Goal: Task Accomplishment & Management: Manage account settings

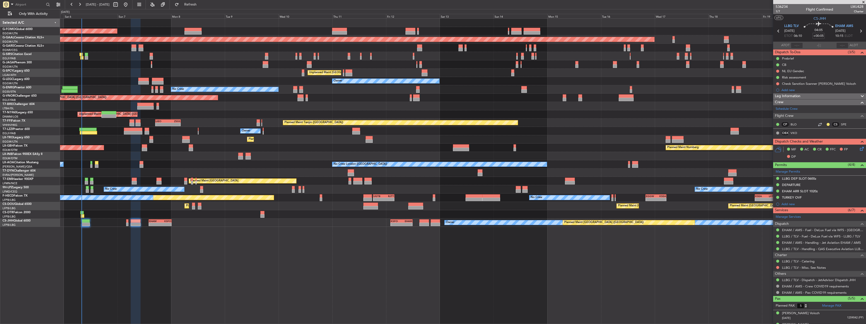
click at [162, 225] on div "-" at bounding box center [165, 224] width 11 height 3
type input "-00:15"
type input "6"
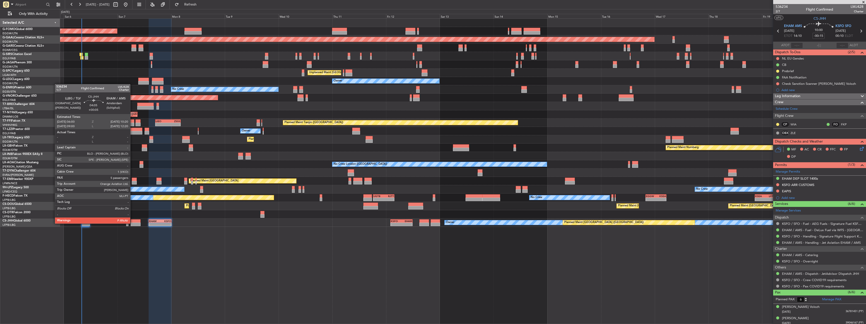
click at [132, 223] on div at bounding box center [136, 225] width 10 height 4
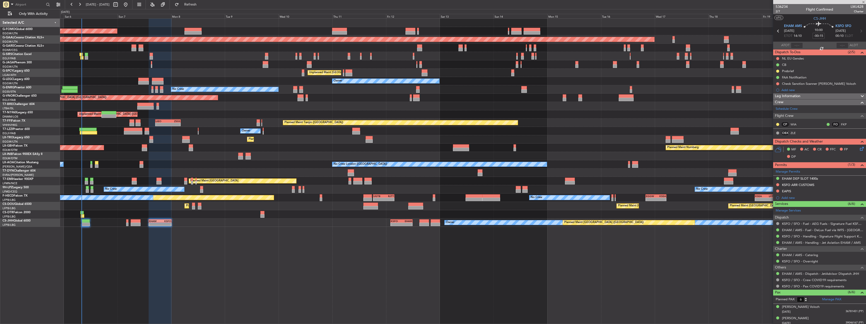
type input "+00:05"
type input "5"
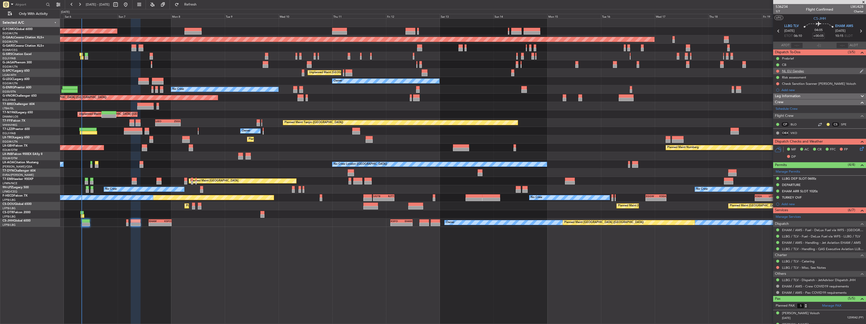
click at [798, 71] on div "NL EU Gendec" at bounding box center [793, 71] width 22 height 4
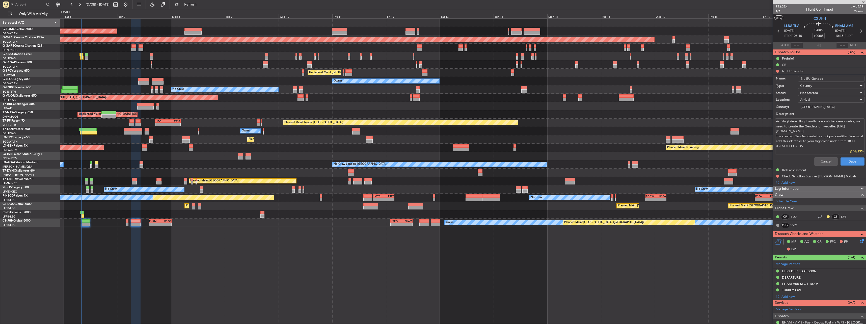
click at [831, 77] on input "NL EU Gendec" at bounding box center [831, 79] width 66 height 6
type input "NL EU Gendec"
type textarea "Arriving/ departing from/to a non-Schengen-country, we need to create the Gende…"
paste input "GENDECEU36726"
type input "NL EU Gendec GENDECEU36726"
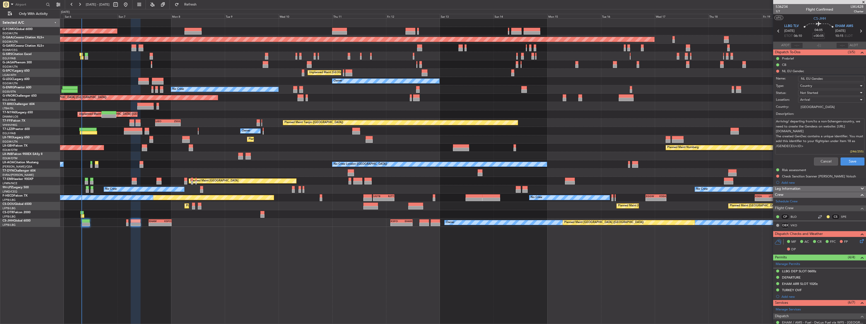
type textarea "Arriving/ departing from/to a non-Schengen-country, we need to create the Gende…"
type input "NL EU Gendec GENDECEU36726"
click at [814, 92] on span "Not Started" at bounding box center [809, 93] width 18 height 5
click at [812, 118] on span "Completed" at bounding box center [828, 118] width 59 height 8
type textarea "Arriving/ departing from/to a non-Schengen-country, we need to create the Gende…"
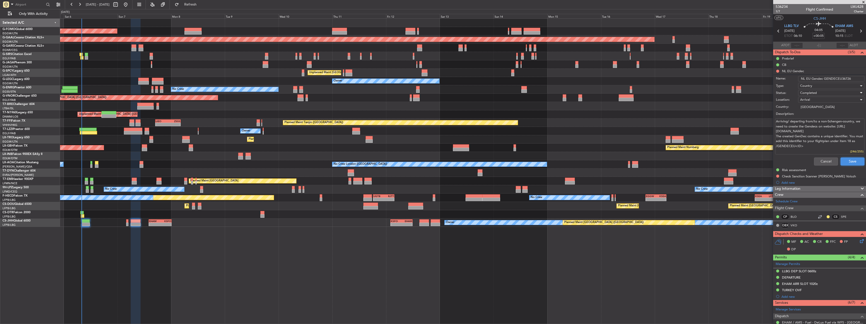
click at [849, 162] on button "Save" at bounding box center [852, 161] width 24 height 8
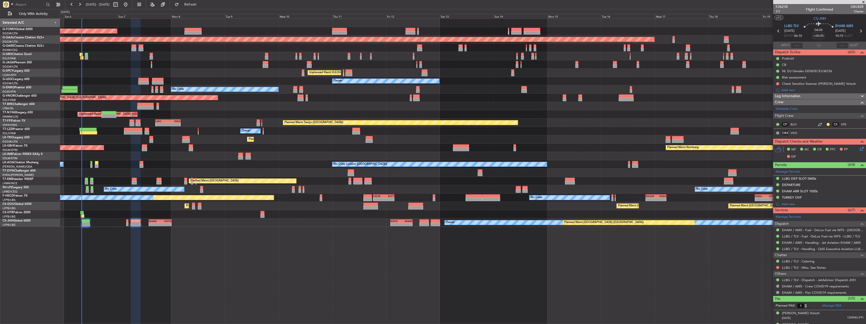
click at [157, 219] on div "Owner Planned Maint [GEOGRAPHIC_DATA] ([GEOGRAPHIC_DATA]) - - EHAM 14:00 Z KSFO…" at bounding box center [463, 223] width 806 height 8
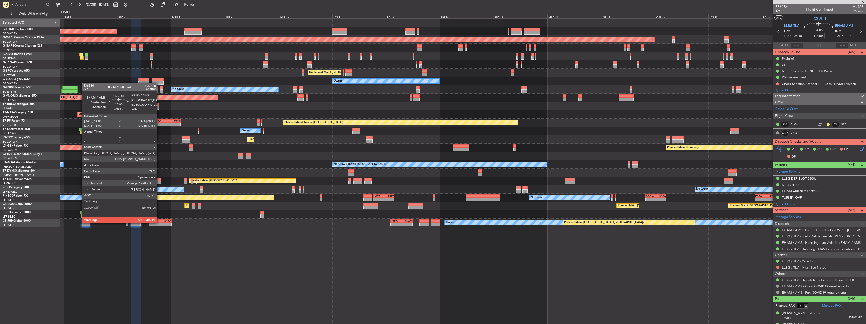
click at [159, 222] on div "EHAM" at bounding box center [154, 221] width 11 height 3
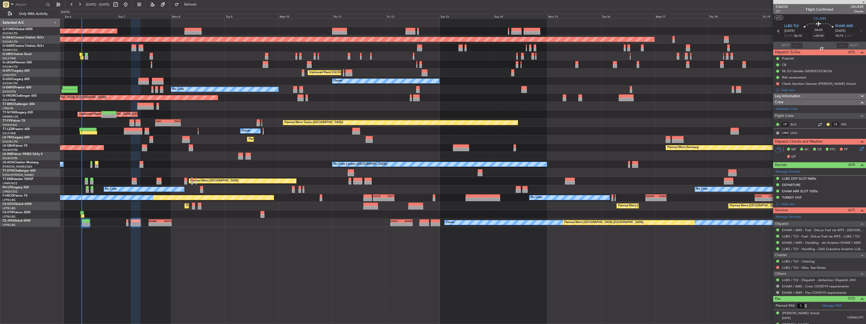
type input "-00:15"
type input "6"
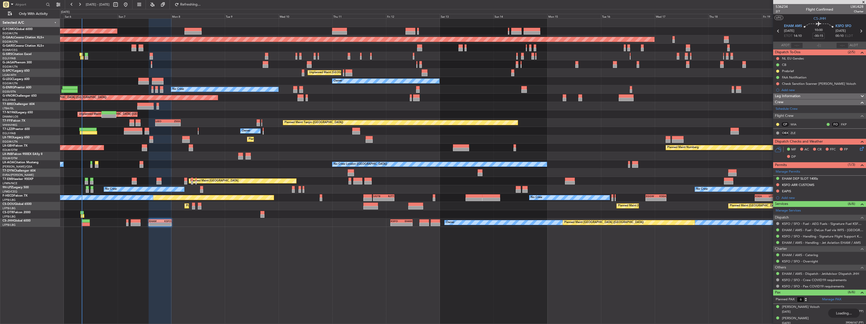
click at [856, 5] on span "LMJ428" at bounding box center [857, 6] width 13 height 5
copy span "LMJ428"
click at [786, 59] on div "NL EU Gendec" at bounding box center [793, 58] width 22 height 4
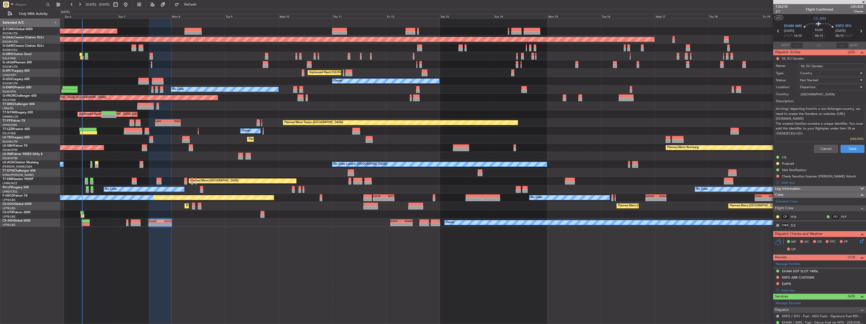
click at [828, 65] on input "NL EU Gendec" at bounding box center [831, 66] width 66 height 6
type input "NL EU Gendec"
type textarea "Arriving/ departing from/to a non-Schengen-country, we need to create the Gende…"
paste input "GENDECEU36727"
type input "NL EU Gendec GENDECEU36727"
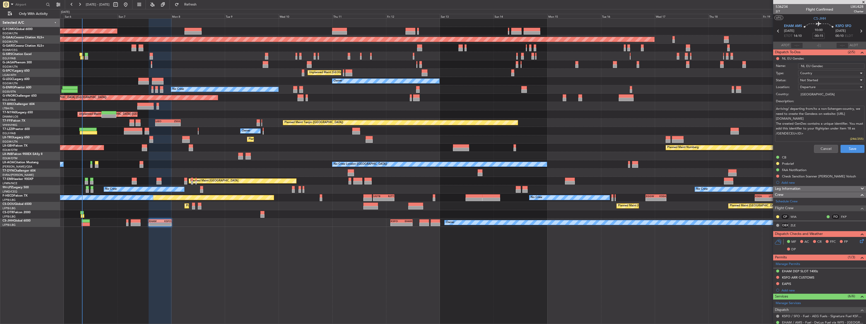
type textarea "Arriving/ departing from/to a non-Schengen-country, we need to create the Gende…"
type input "NL EU Gendec GENDECEU36727"
click at [812, 80] on span "Not Started" at bounding box center [809, 80] width 18 height 5
click at [815, 106] on span "Completed" at bounding box center [828, 106] width 59 height 8
type textarea "Arriving/ departing from/to a non-Schengen-country, we need to create the Gende…"
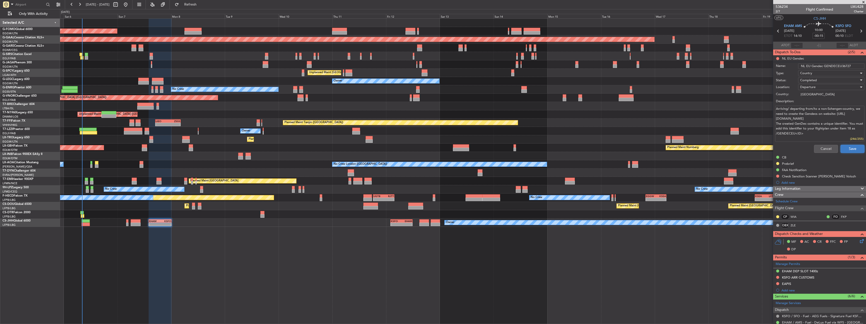
click at [845, 150] on button "Save" at bounding box center [852, 149] width 24 height 8
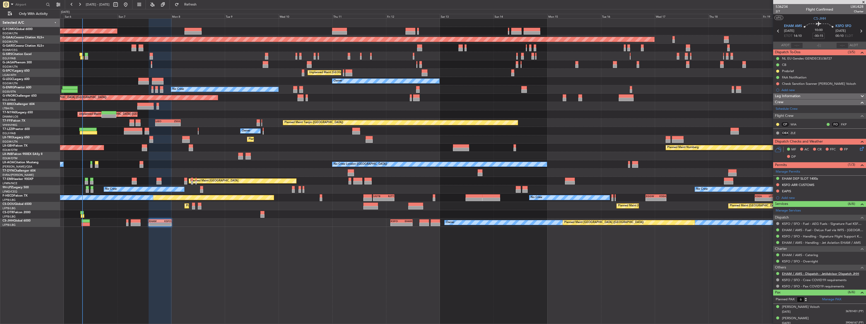
scroll to position [48, 0]
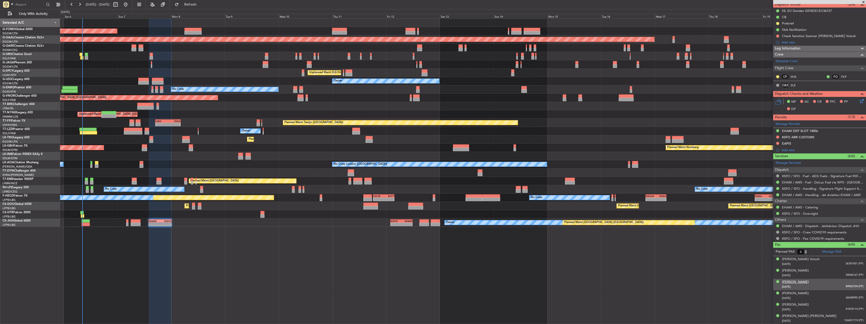
click at [790, 281] on div "[PERSON_NAME]" at bounding box center [795, 282] width 27 height 5
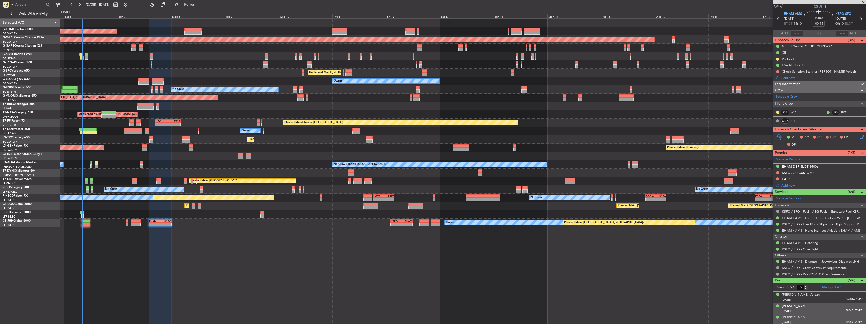
scroll to position [0, 0]
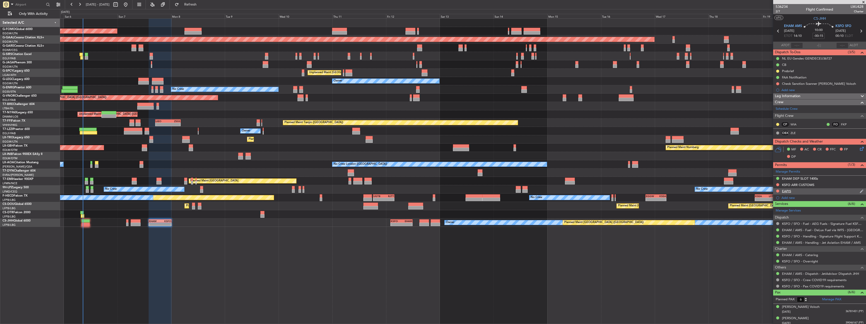
click at [786, 193] on div "EAPIS" at bounding box center [786, 191] width 9 height 4
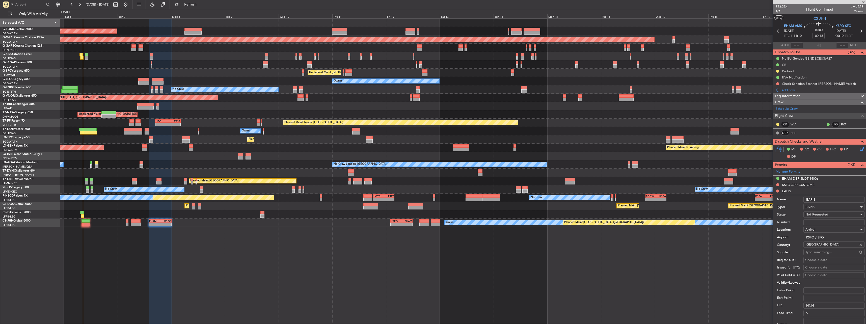
click at [817, 223] on input "Number:" at bounding box center [833, 222] width 61 height 6
paste input "EAPIS-17692439"
type input "EAPIS-17692439"
drag, startPoint x: 819, startPoint y: 220, endPoint x: 822, endPoint y: 214, distance: 6.0
click at [822, 214] on span "Not Requested" at bounding box center [816, 214] width 23 height 5
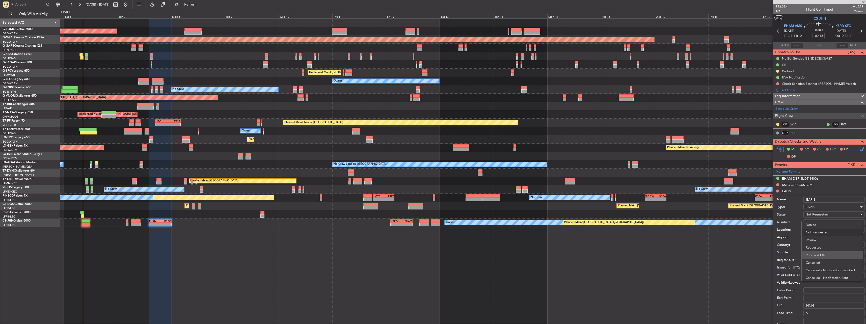
click at [822, 254] on span "Received OK" at bounding box center [832, 255] width 53 height 8
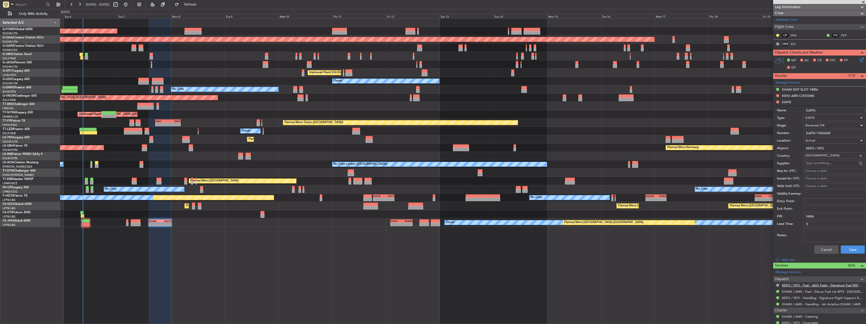
scroll to position [126, 0]
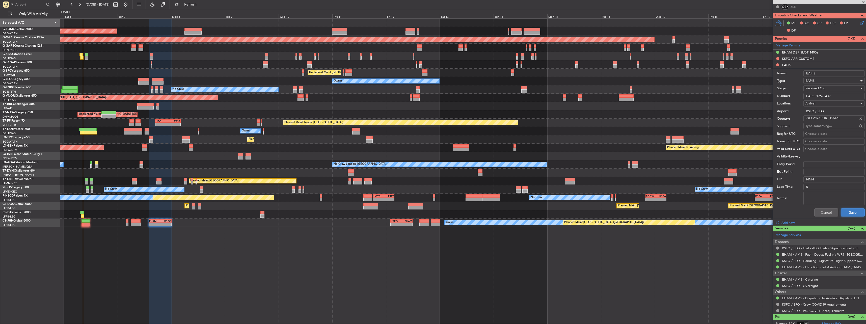
click at [848, 212] on button "Save" at bounding box center [853, 212] width 24 height 8
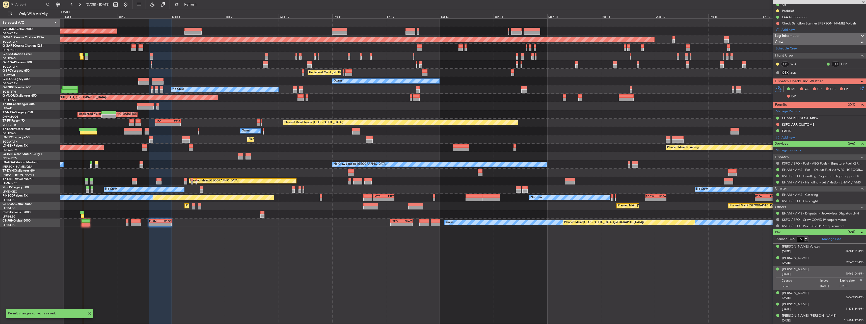
scroll to position [60, 0]
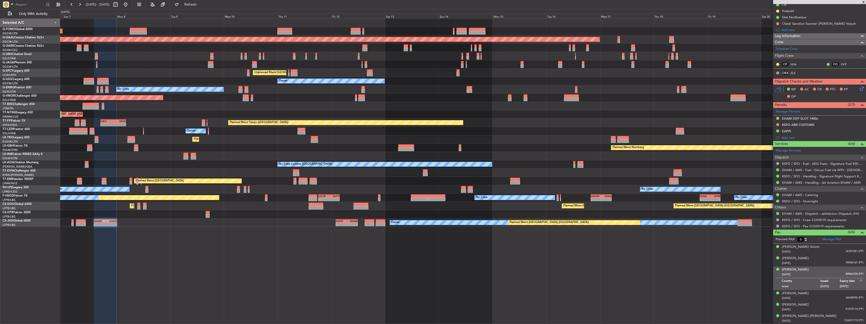
click at [859, 280] on img at bounding box center [861, 280] width 5 height 5
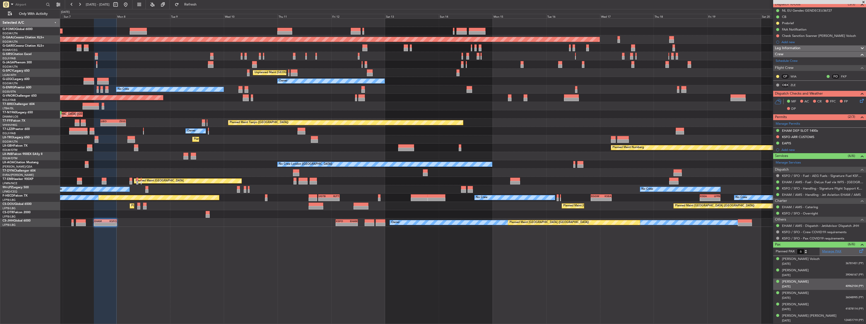
scroll to position [48, 0]
click at [784, 187] on link "KSFO / SFO - Handling - Signature Flight Support KSFO / SFO" at bounding box center [822, 188] width 81 height 4
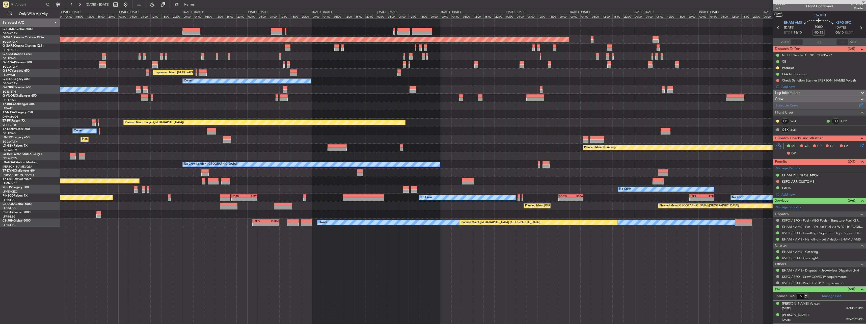
scroll to position [0, 0]
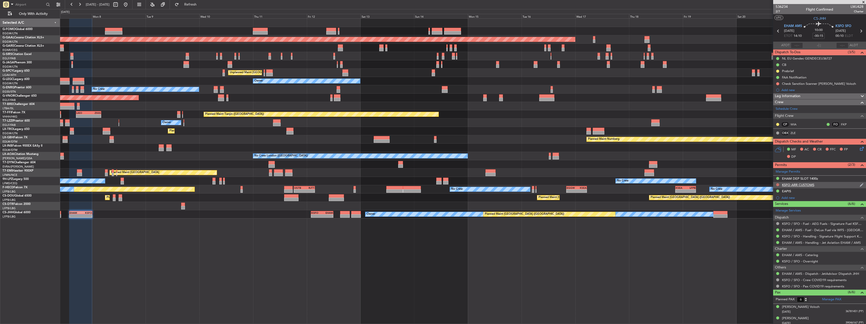
click at [779, 185] on button at bounding box center [777, 184] width 3 height 3
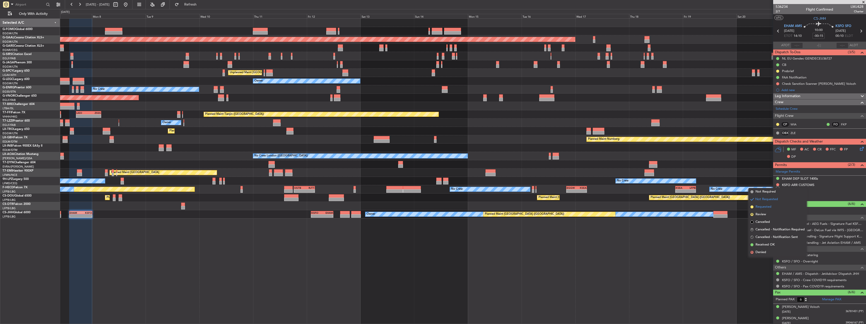
click at [766, 210] on li "Requested" at bounding box center [777, 207] width 58 height 8
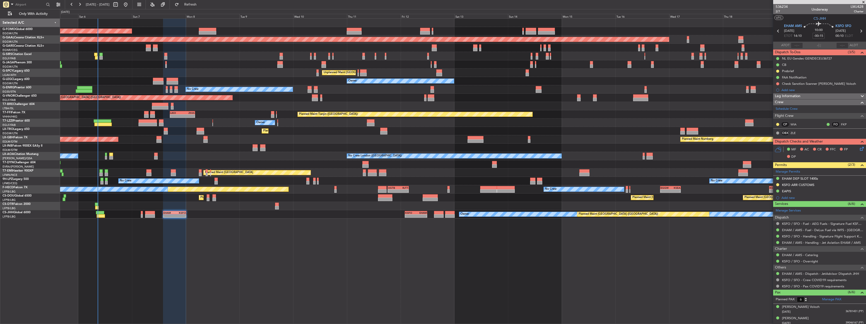
click at [278, 48] on div at bounding box center [463, 48] width 806 height 8
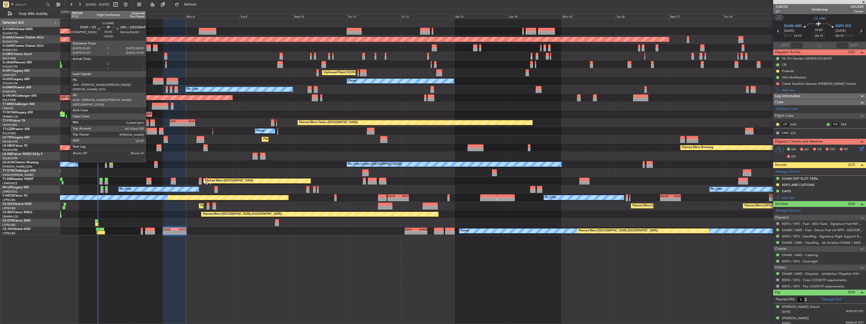
click at [148, 47] on div at bounding box center [148, 46] width 5 height 4
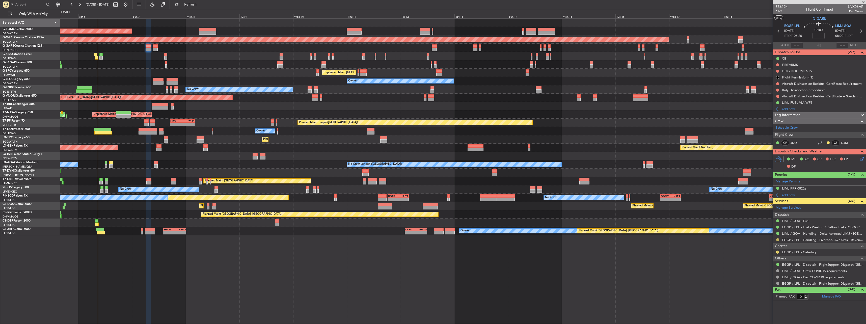
click at [778, 238] on button at bounding box center [777, 239] width 3 height 3
click at [766, 299] on span "Confirmed" at bounding box center [763, 299] width 16 height 5
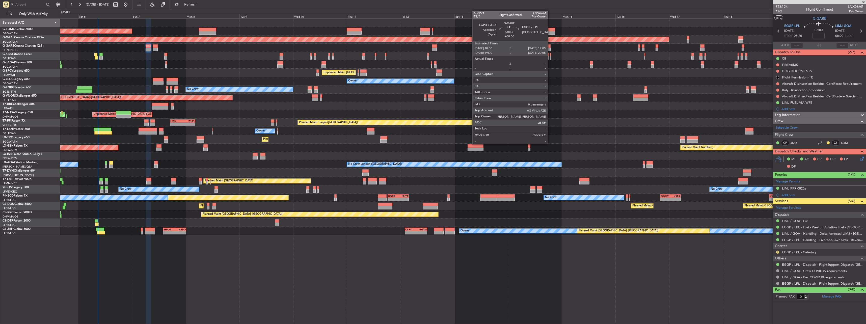
click at [550, 46] on div at bounding box center [549, 46] width 3 height 4
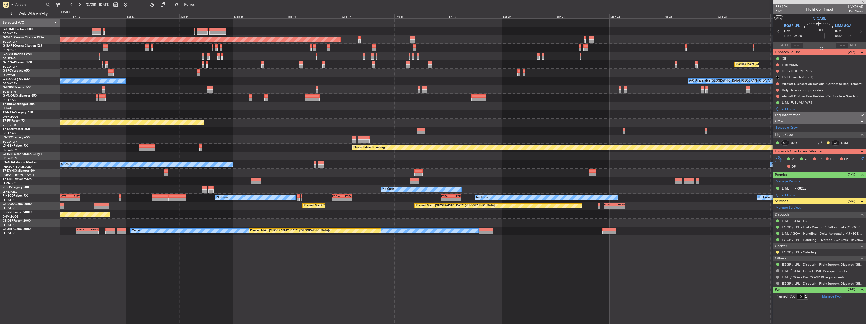
click at [202, 102] on div "Planned Maint Dusseldorf Planned Maint [GEOGRAPHIC_DATA] ([GEOGRAPHIC_DATA]) Un…" at bounding box center [463, 127] width 806 height 216
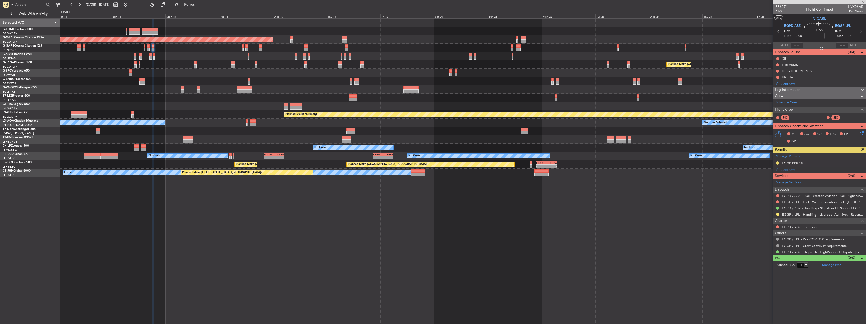
click at [781, 211] on div "EGGP / LPL - Handling - Liverpool Avn Svcs - Ravenair EGGP LPL" at bounding box center [819, 214] width 93 height 6
click at [777, 213] on button at bounding box center [777, 214] width 3 height 3
click at [768, 276] on span "Confirmed" at bounding box center [763, 274] width 16 height 5
click at [778, 163] on button at bounding box center [777, 162] width 3 height 3
click at [752, 226] on li "Received OK" at bounding box center [777, 223] width 58 height 8
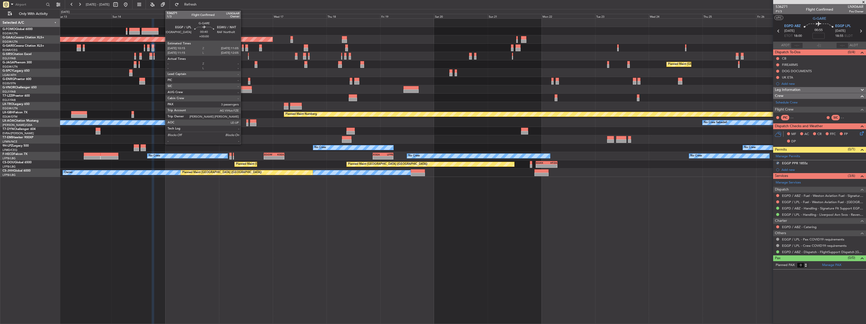
click at [243, 47] on div at bounding box center [243, 46] width 2 height 4
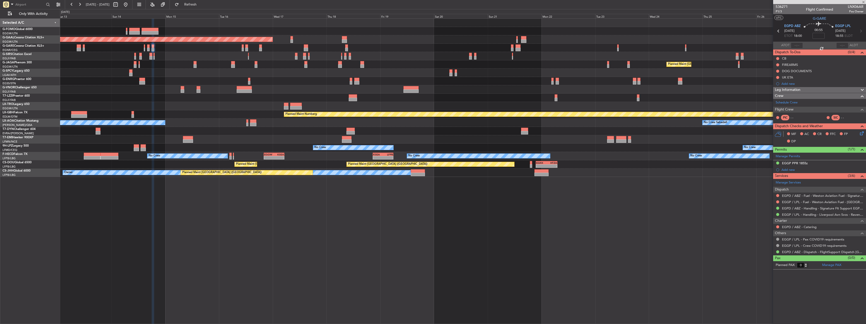
type input "3"
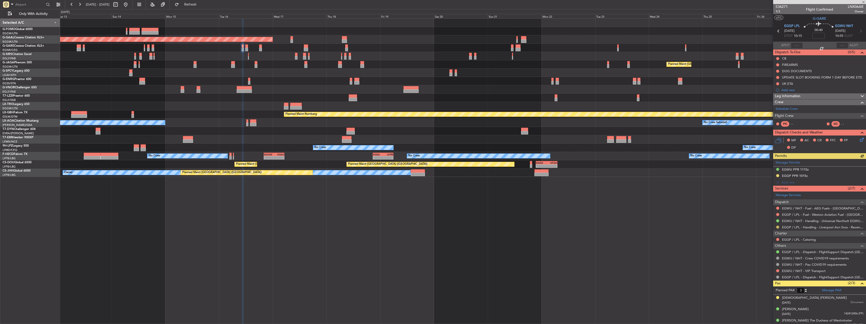
click at [778, 227] on button at bounding box center [777, 227] width 3 height 3
click at [766, 290] on li "Confirmed" at bounding box center [777, 287] width 58 height 8
click at [777, 175] on button at bounding box center [777, 175] width 3 height 3
click at [768, 234] on span "Received OK" at bounding box center [764, 235] width 19 height 5
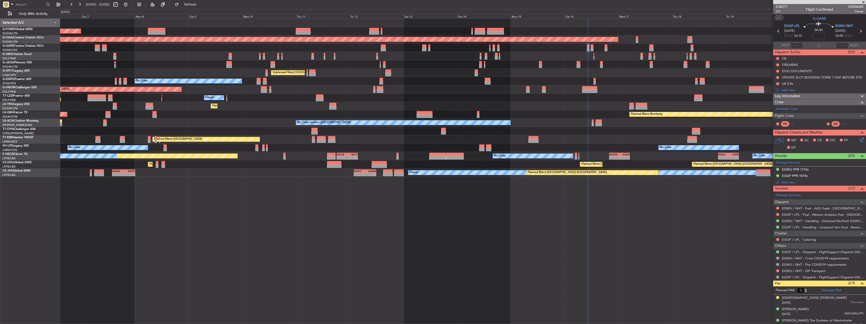
click at [745, 239] on div "Planned Maint [GEOGRAPHIC_DATA] ([GEOGRAPHIC_DATA]) Planned [GEOGRAPHIC_DATA] P…" at bounding box center [463, 171] width 806 height 306
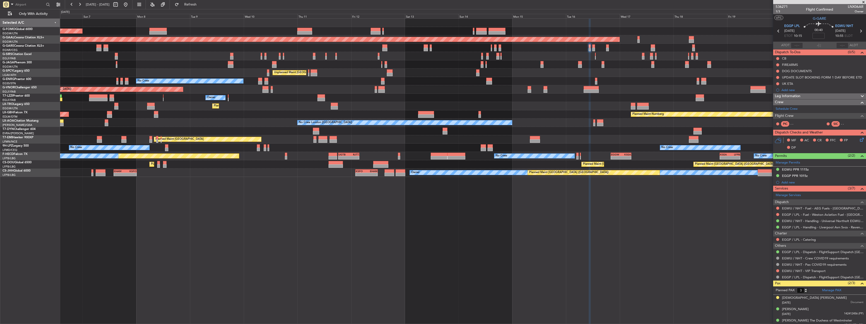
click at [750, 234] on div "Planned Maint [GEOGRAPHIC_DATA] ([GEOGRAPHIC_DATA]) Planned [GEOGRAPHIC_DATA] P…" at bounding box center [463, 171] width 806 height 306
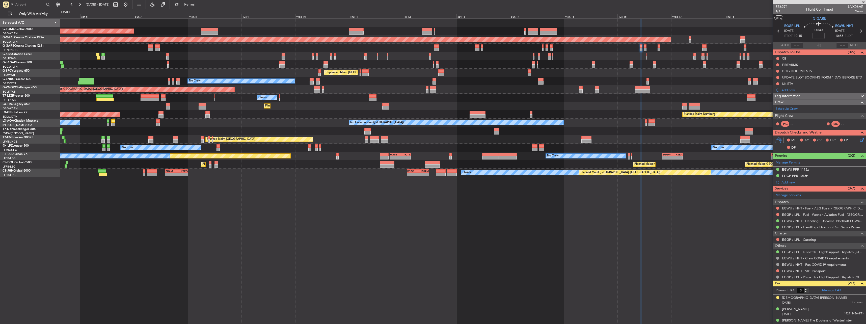
click at [446, 238] on div "Planned Maint [GEOGRAPHIC_DATA] ([GEOGRAPHIC_DATA]) Planned [GEOGRAPHIC_DATA] P…" at bounding box center [463, 171] width 806 height 306
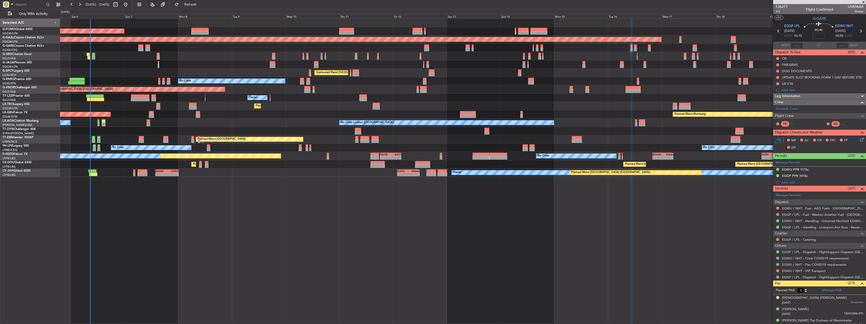
click at [436, 239] on div "Planned Maint [GEOGRAPHIC_DATA] ([GEOGRAPHIC_DATA]) Planned [GEOGRAPHIC_DATA] P…" at bounding box center [463, 171] width 806 height 306
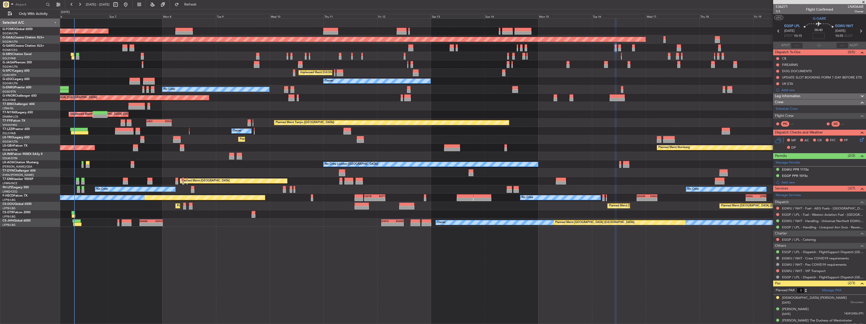
click at [355, 230] on div "Planned Maint [GEOGRAPHIC_DATA] ([GEOGRAPHIC_DATA]) Planned [GEOGRAPHIC_DATA] P…" at bounding box center [463, 171] width 806 height 306
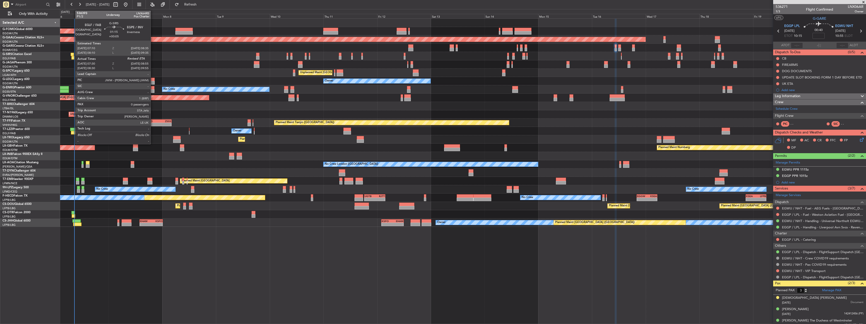
click at [73, 53] on div at bounding box center [72, 55] width 3 height 4
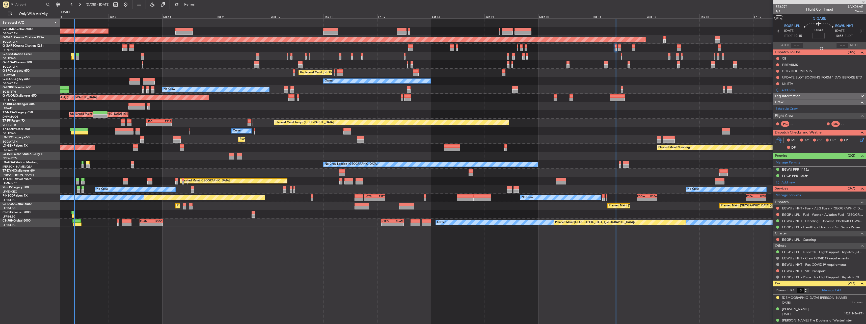
type input "+00:05"
type input "07:30"
type input "0"
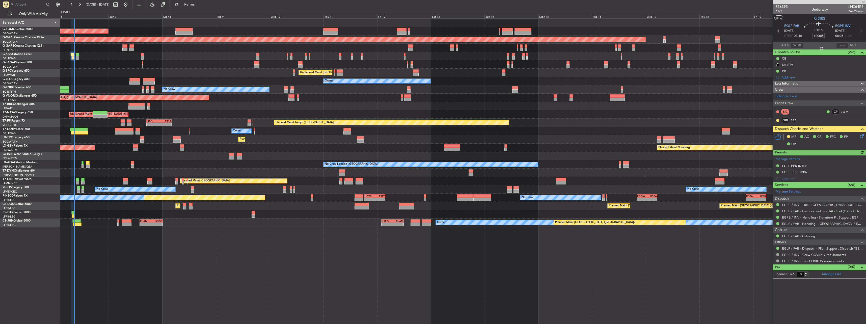
click at [860, 136] on icon at bounding box center [861, 135] width 4 height 4
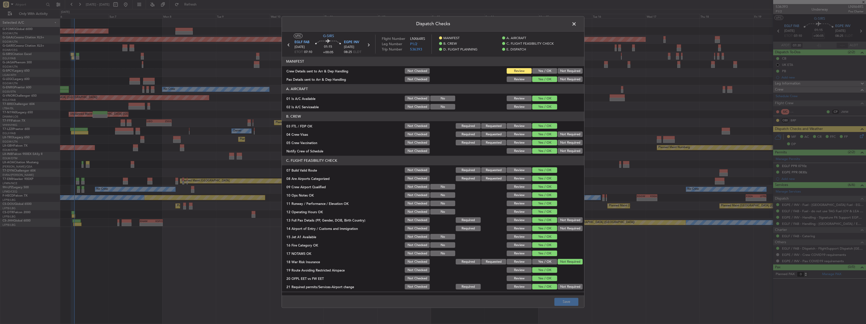
click at [536, 72] on button "Yes / OK" at bounding box center [544, 71] width 25 height 6
drag, startPoint x: 571, startPoint y: 303, endPoint x: 567, endPoint y: 298, distance: 6.3
click at [567, 299] on button "Save" at bounding box center [566, 302] width 24 height 8
click at [577, 26] on span at bounding box center [577, 25] width 0 height 10
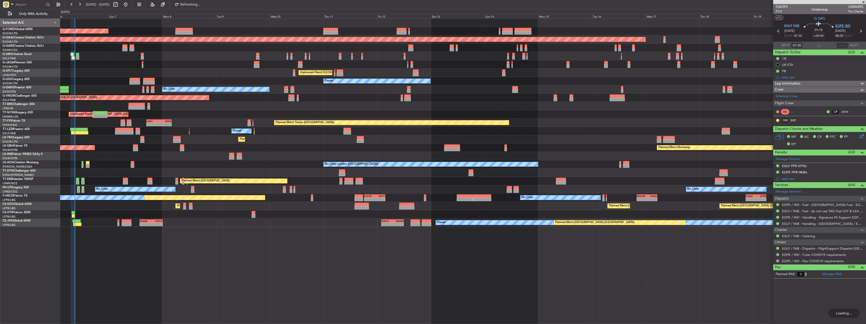
type input "08:48"
